Goal: Use online tool/utility: Utilize a website feature to perform a specific function

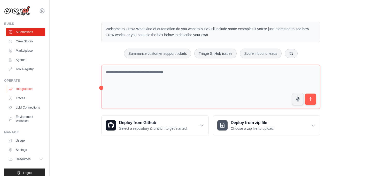
click at [27, 86] on link "Integrations" at bounding box center [26, 89] width 39 height 8
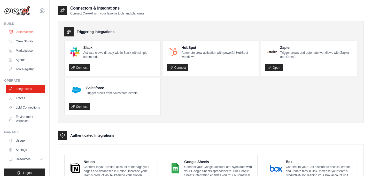
click at [22, 34] on link "Automations" at bounding box center [26, 32] width 39 height 8
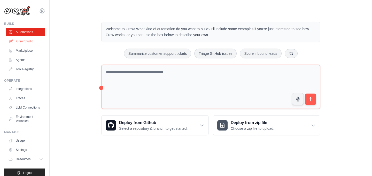
click at [20, 41] on link "Crew Studio" at bounding box center [26, 41] width 39 height 8
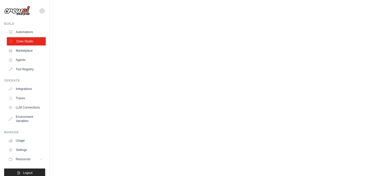
click at [26, 42] on link "Crew Studio" at bounding box center [26, 41] width 39 height 8
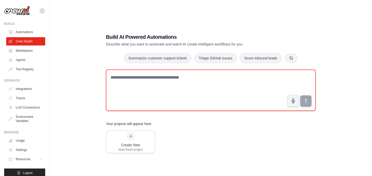
click at [137, 80] on textarea at bounding box center [211, 90] width 210 height 41
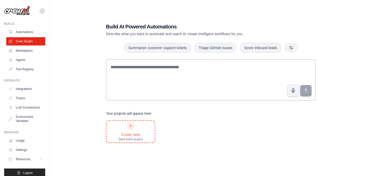
click at [128, 131] on div "Create New Start fresh project" at bounding box center [130, 132] width 25 height 20
